Goal: Find specific page/section: Find specific page/section

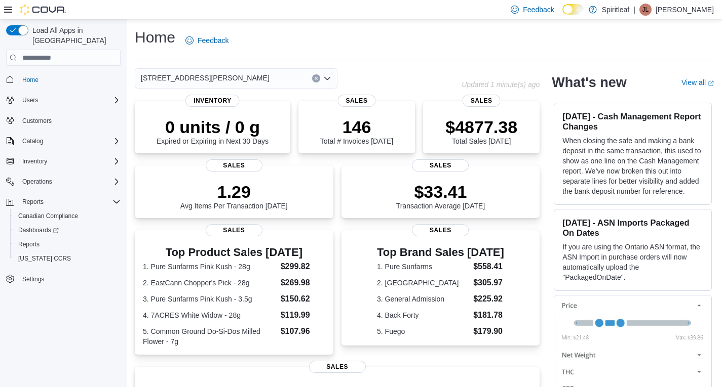
click at [209, 83] on span "[STREET_ADDRESS][PERSON_NAME]" at bounding box center [205, 78] width 129 height 12
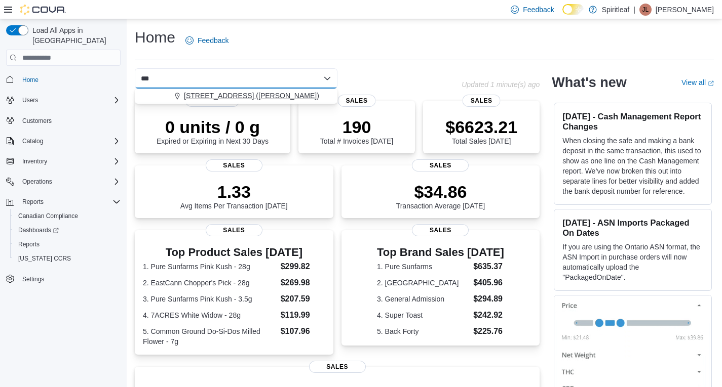
type input "***"
click at [208, 91] on span "[STREET_ADDRESS] ([PERSON_NAME])" at bounding box center [251, 96] width 135 height 10
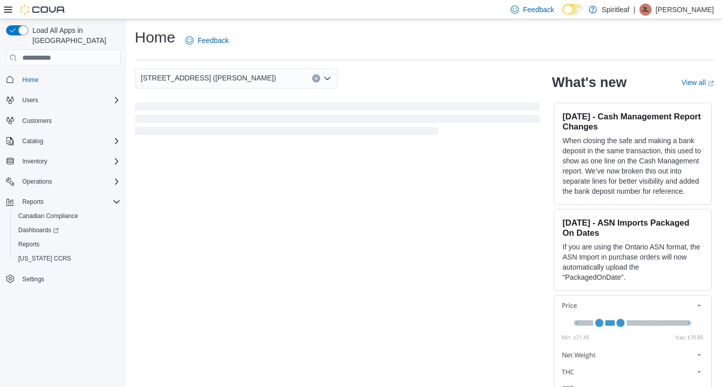
click at [395, 68] on div "[STREET_ADDRESS] ([PERSON_NAME])" at bounding box center [337, 78] width 405 height 20
